Goal: Navigation & Orientation: Understand site structure

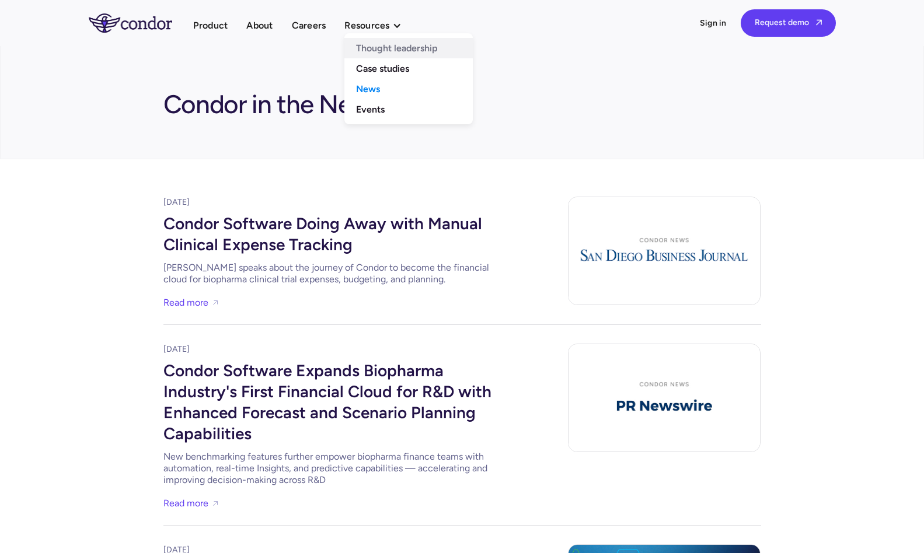
drag, startPoint x: 404, startPoint y: 60, endPoint x: 394, endPoint y: 39, distance: 23.2
click at [404, 60] on link "Case studies" at bounding box center [408, 68] width 128 height 20
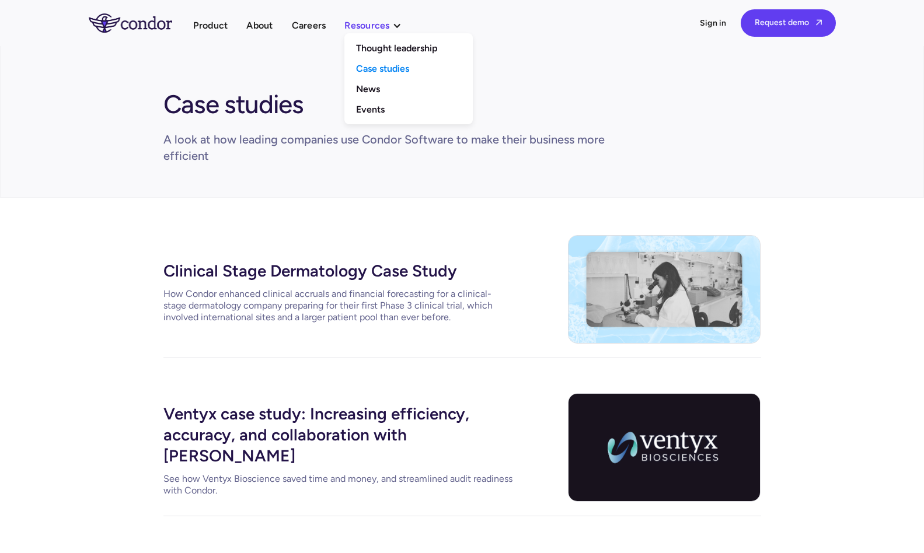
click at [381, 26] on div "Resources" at bounding box center [366, 26] width 45 height 16
click at [385, 118] on link "Events" at bounding box center [408, 109] width 128 height 20
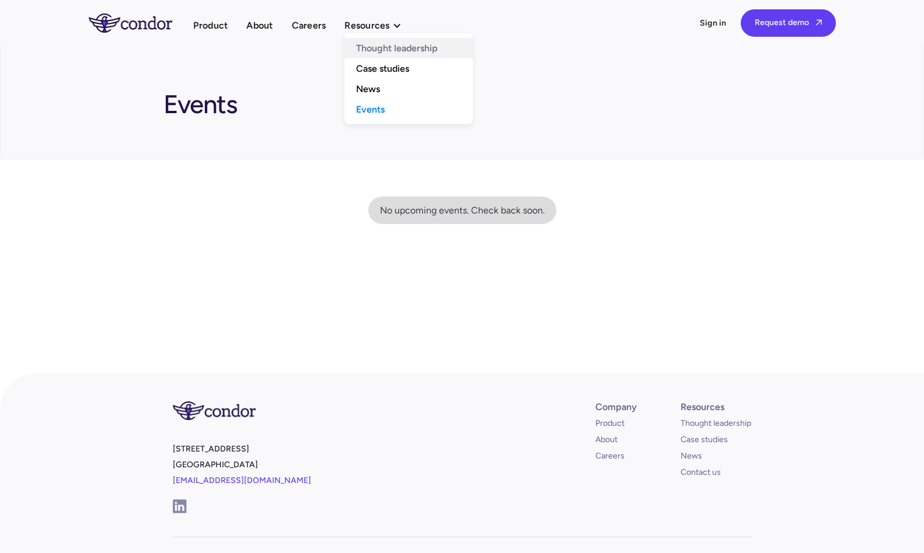
click at [387, 43] on link "Thought leadership" at bounding box center [408, 48] width 128 height 20
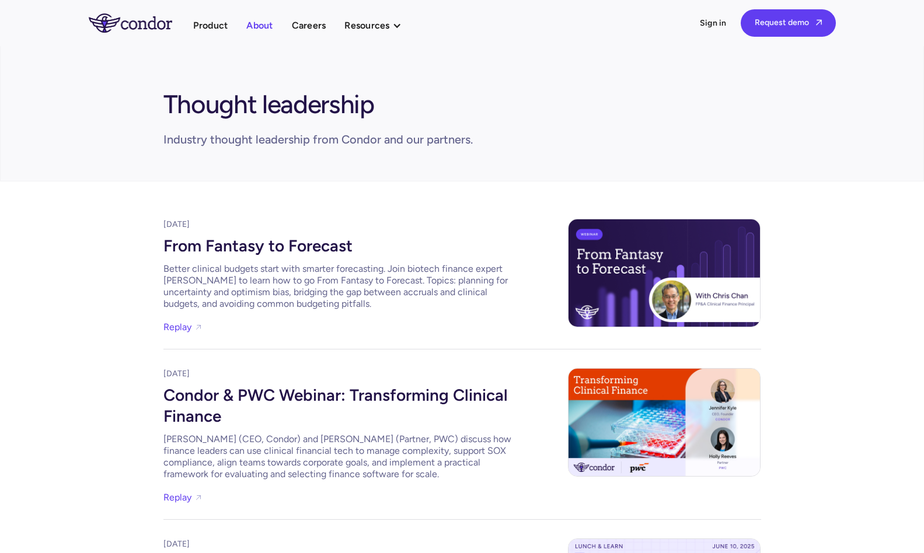
click at [257, 19] on link "About" at bounding box center [259, 26] width 26 height 16
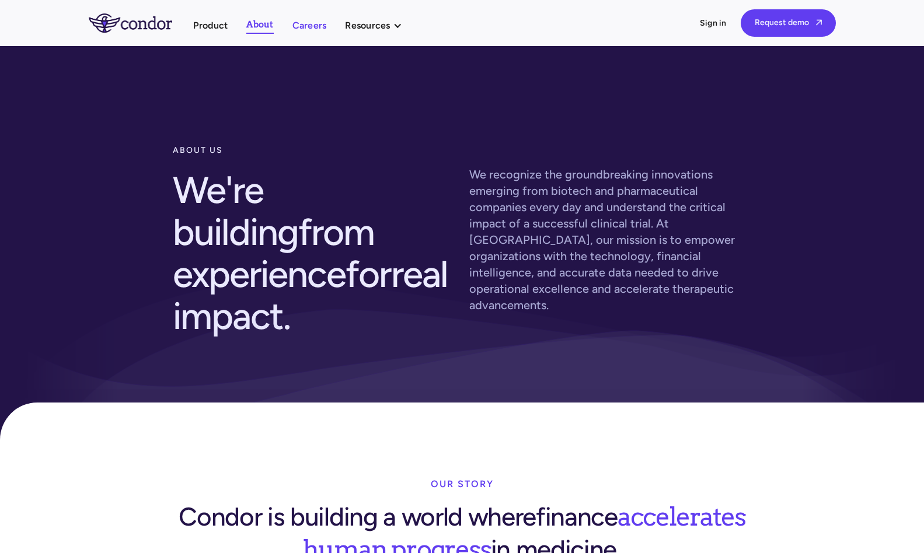
click at [302, 25] on link "Careers" at bounding box center [309, 26] width 34 height 16
